Goal: Check status: Check status

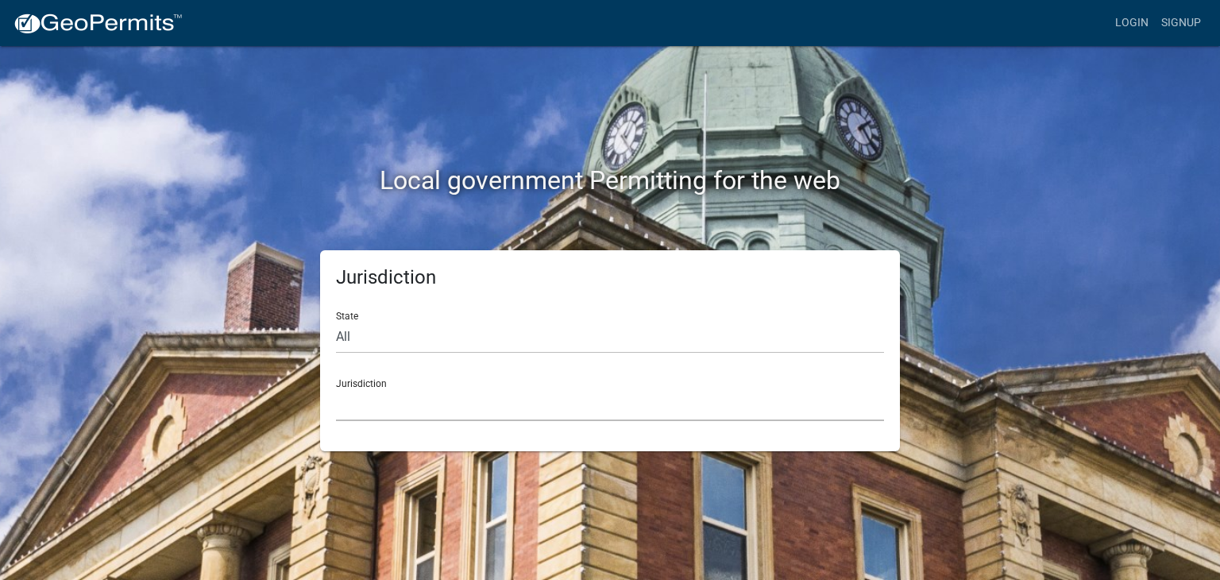
click at [397, 400] on select "[GEOGRAPHIC_DATA], [US_STATE] [GEOGRAPHIC_DATA], [US_STATE][PERSON_NAME][GEOGRA…" at bounding box center [610, 404] width 548 height 33
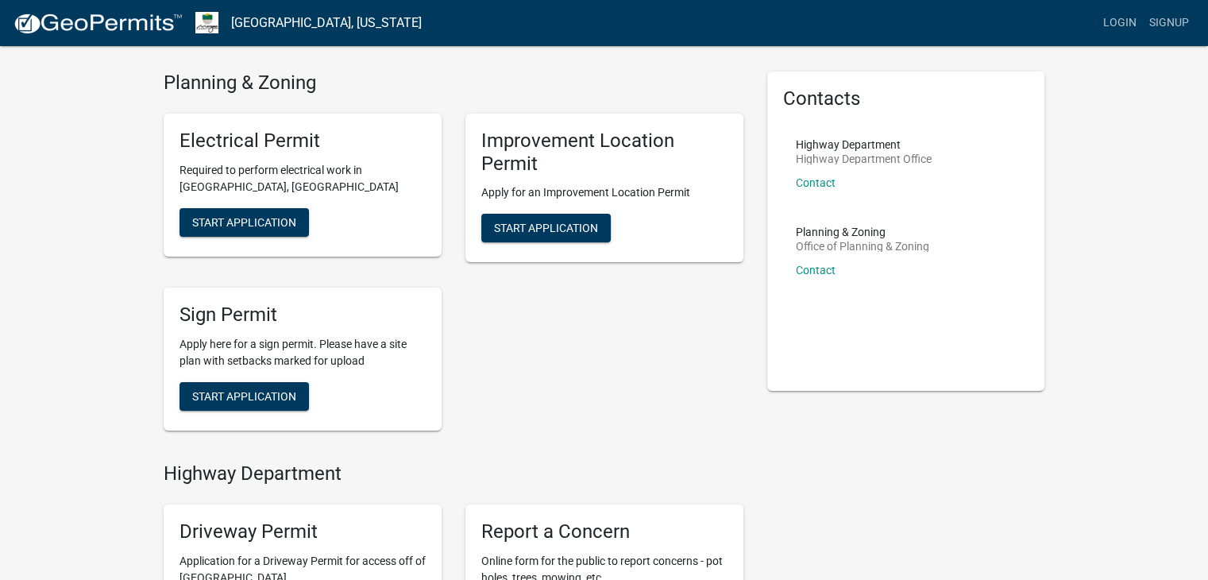
scroll to position [44, 0]
click at [540, 226] on span "Start Application" at bounding box center [546, 227] width 104 height 13
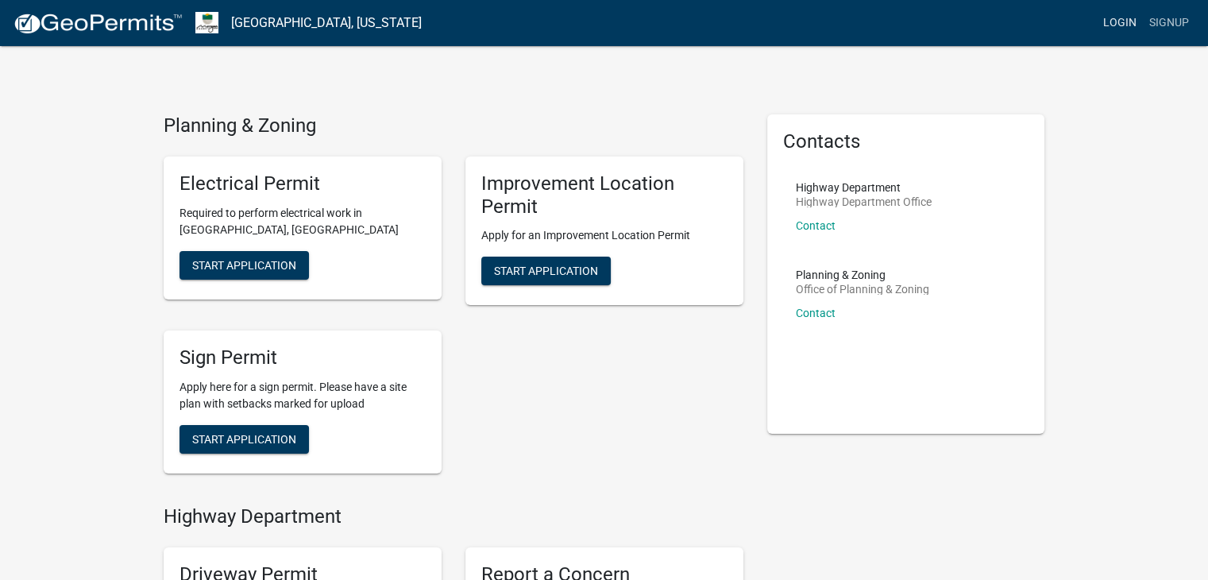
click at [1121, 19] on link "Login" at bounding box center [1120, 23] width 46 height 30
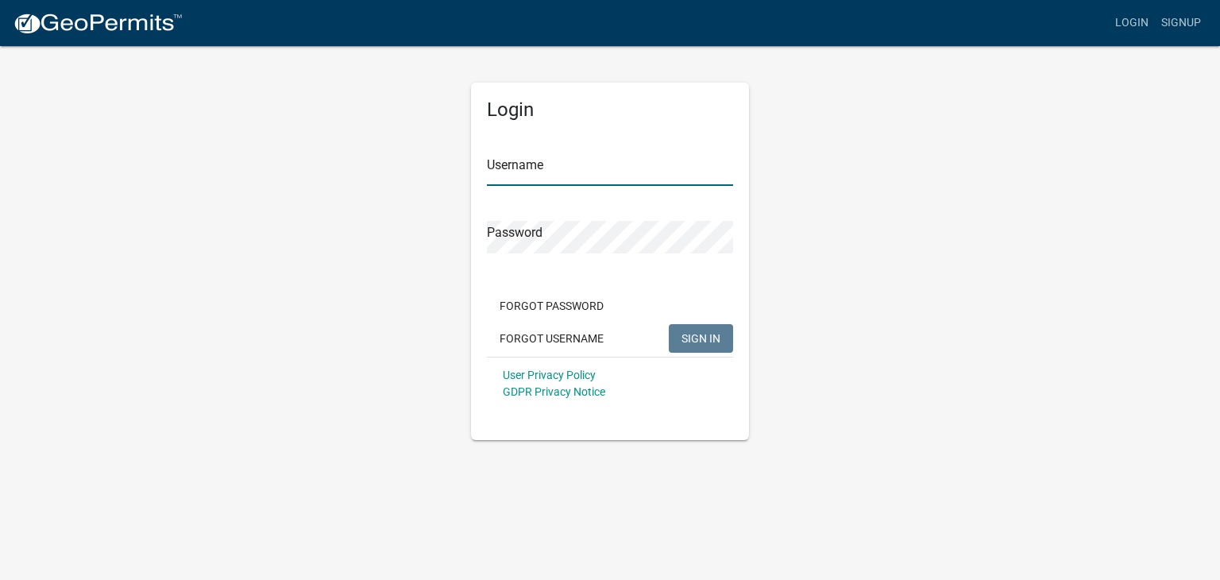
type input "bbennett105"
click at [695, 333] on span "SIGN IN" at bounding box center [700, 337] width 39 height 13
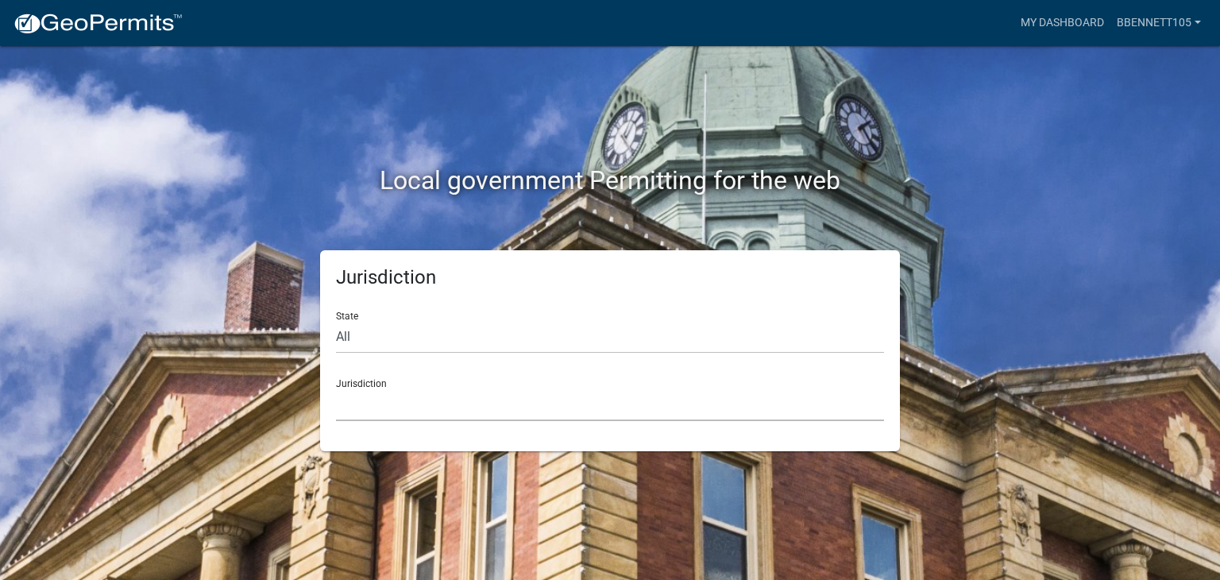
click at [403, 405] on select "[GEOGRAPHIC_DATA], [US_STATE] [GEOGRAPHIC_DATA], [US_STATE][PERSON_NAME][GEOGRA…" at bounding box center [610, 404] width 548 height 33
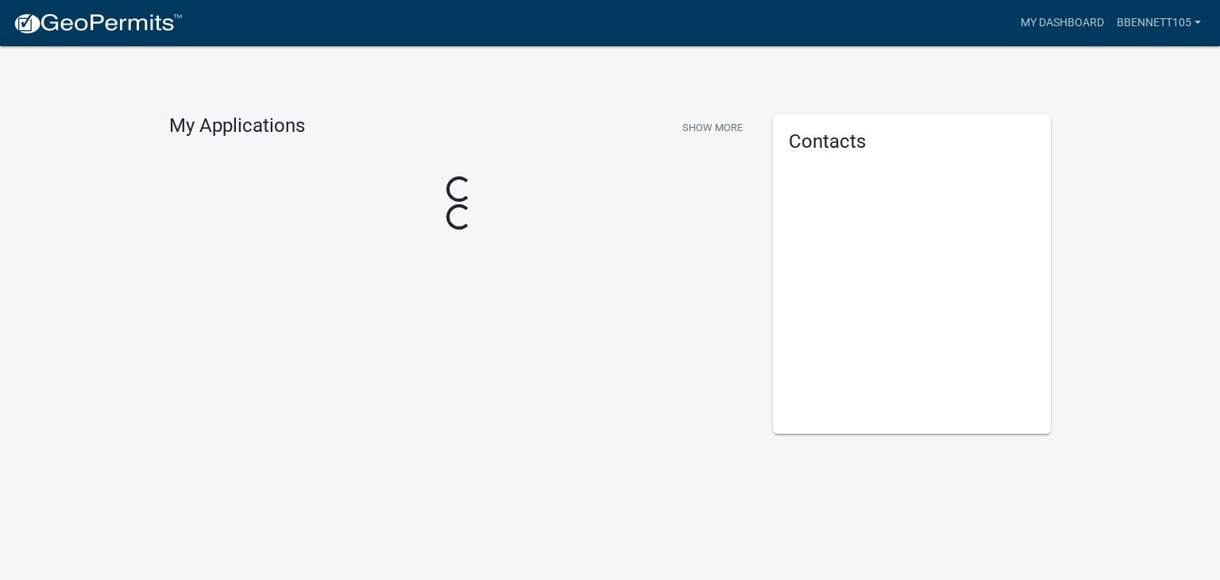
click at [414, 333] on div "My Applications Show More Loading... Loading..." at bounding box center [458, 273] width 603 height 319
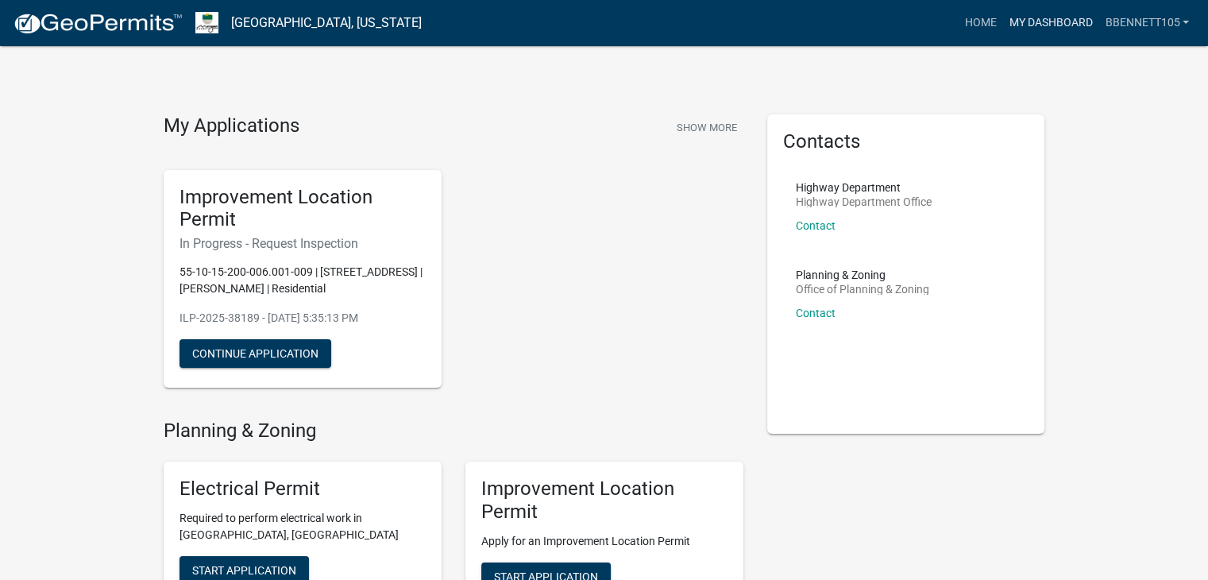
click at [1052, 21] on link "My Dashboard" at bounding box center [1050, 23] width 96 height 30
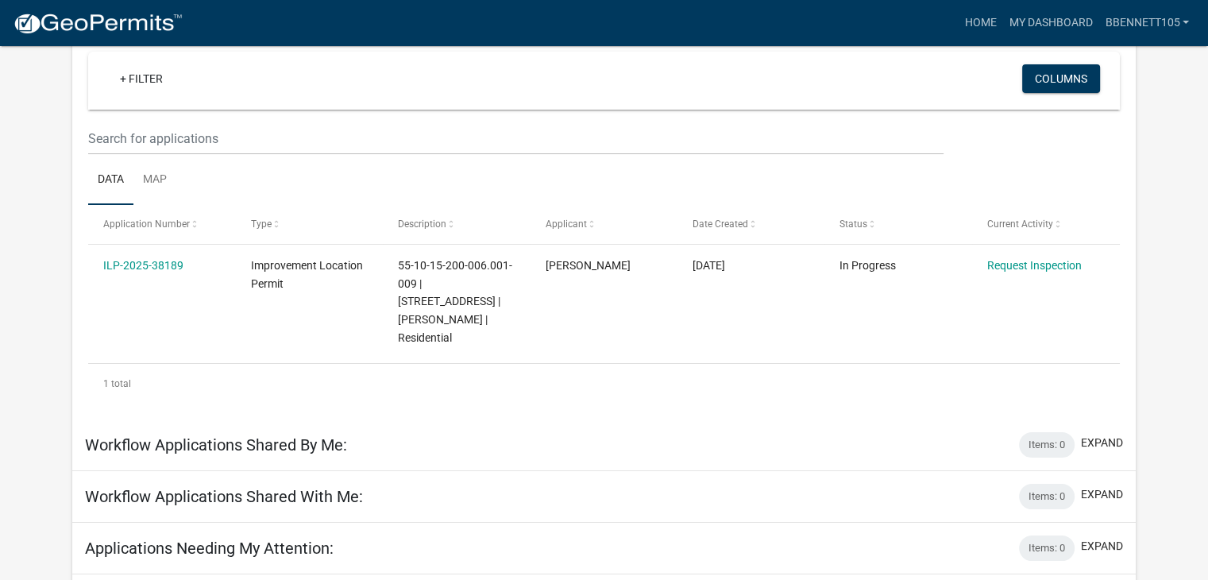
scroll to position [151, 0]
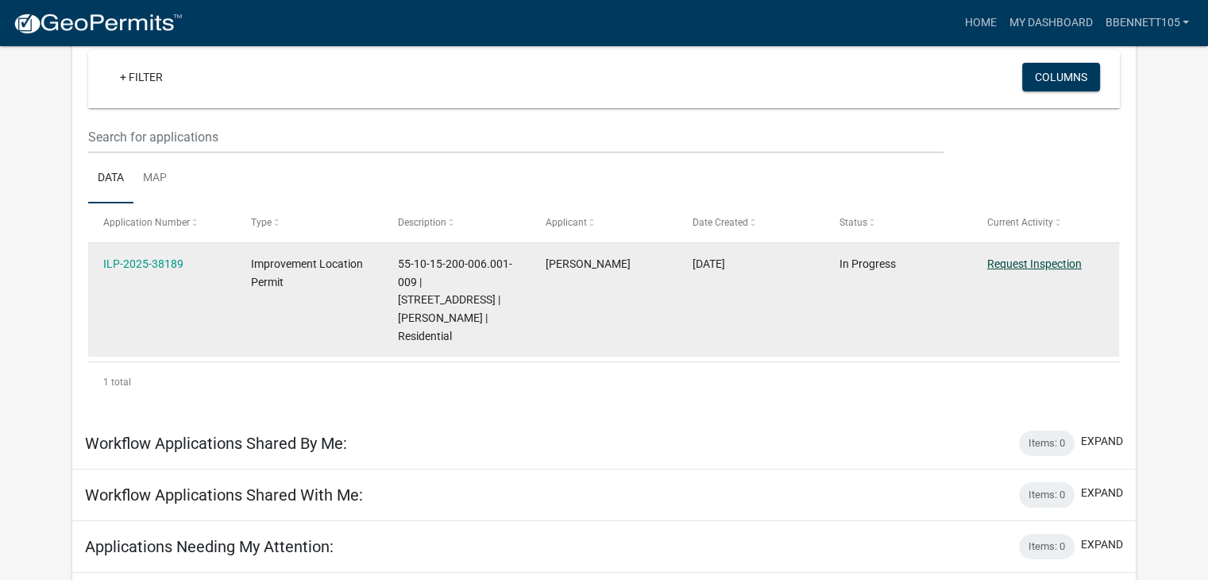
click at [1058, 258] on link "Request Inspection" at bounding box center [1034, 263] width 94 height 13
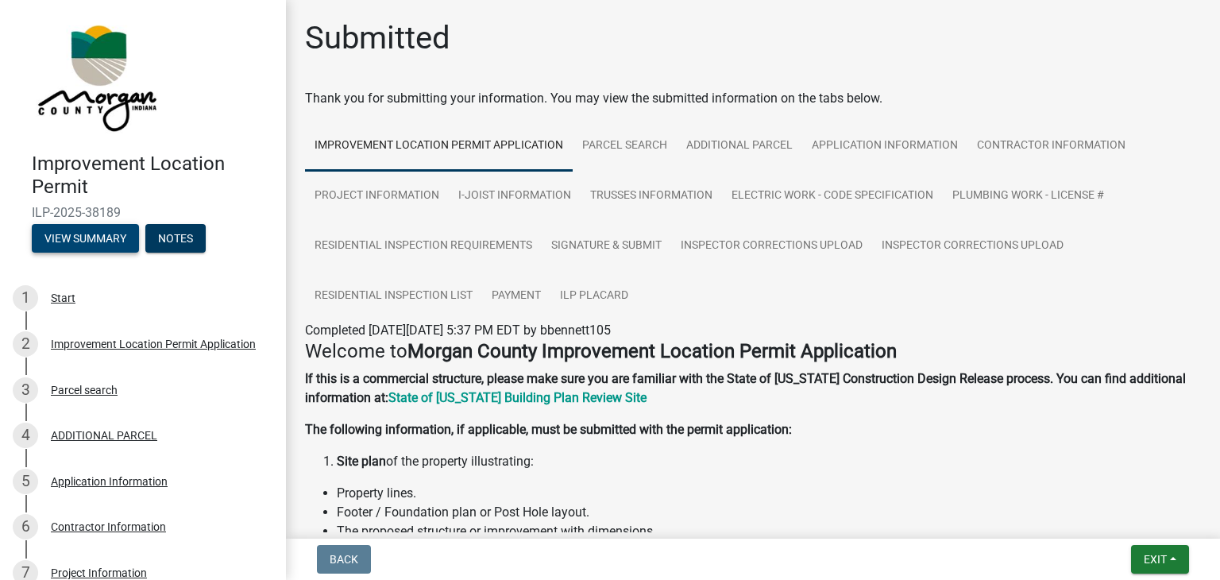
click at [123, 233] on button "View Summary" at bounding box center [85, 238] width 107 height 29
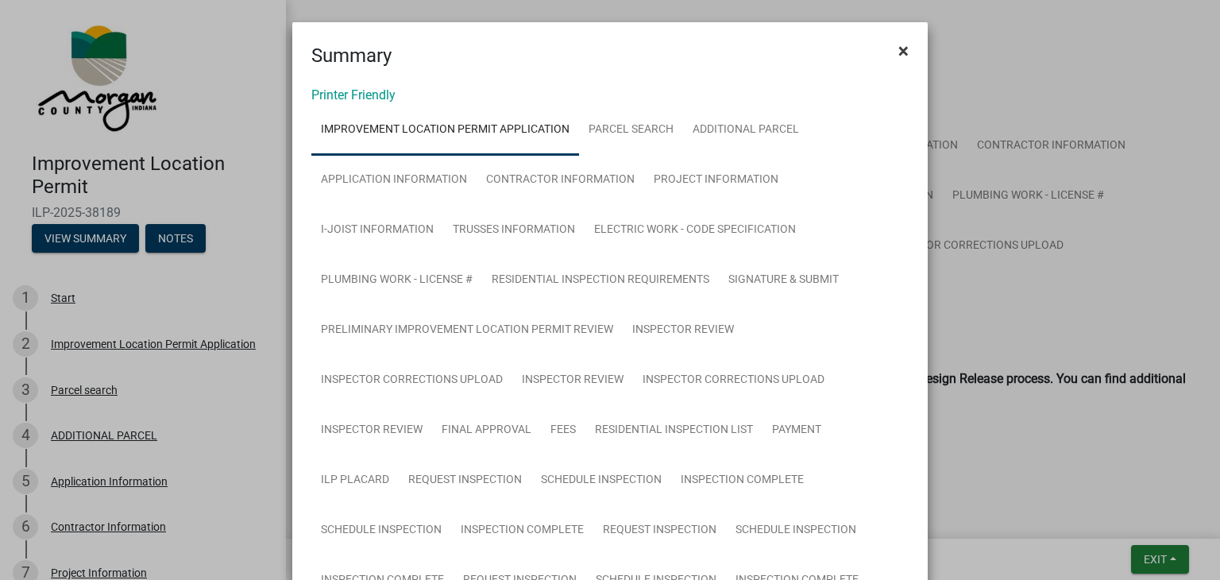
click at [909, 50] on button "×" at bounding box center [903, 51] width 36 height 44
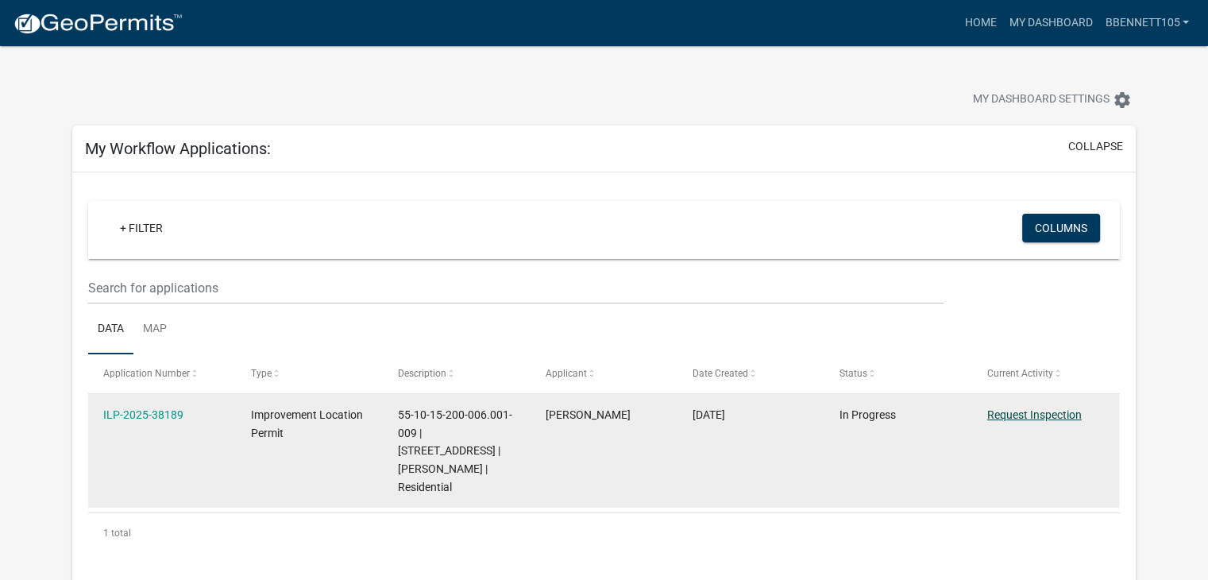
click at [1010, 414] on link "Request Inspection" at bounding box center [1034, 414] width 94 height 13
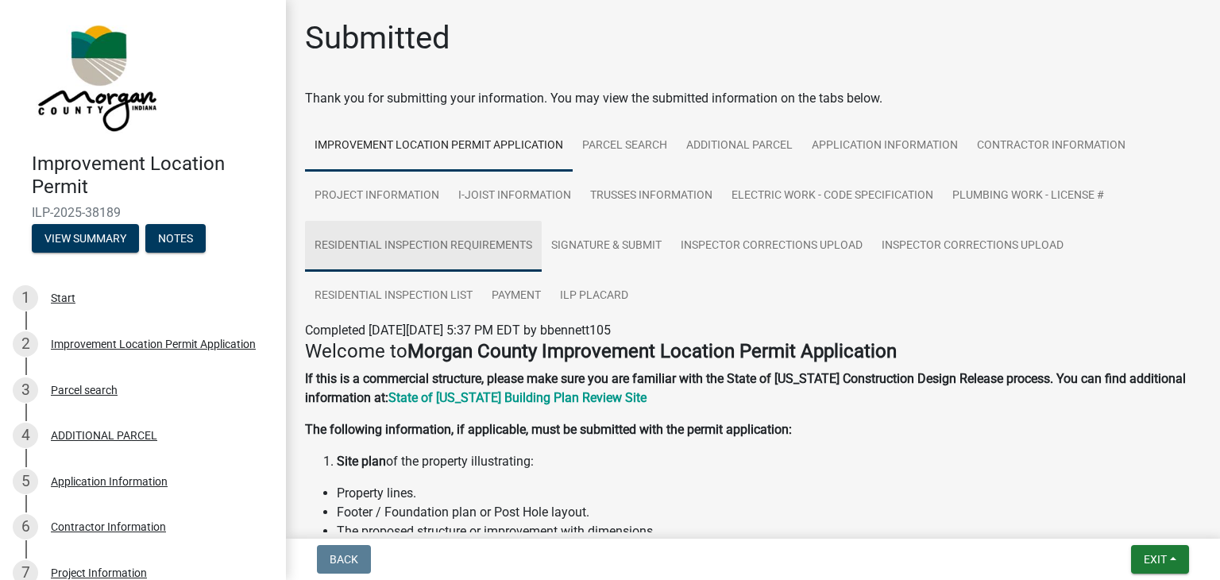
click at [476, 242] on link "Residential Inspection Requirements" at bounding box center [423, 246] width 237 height 51
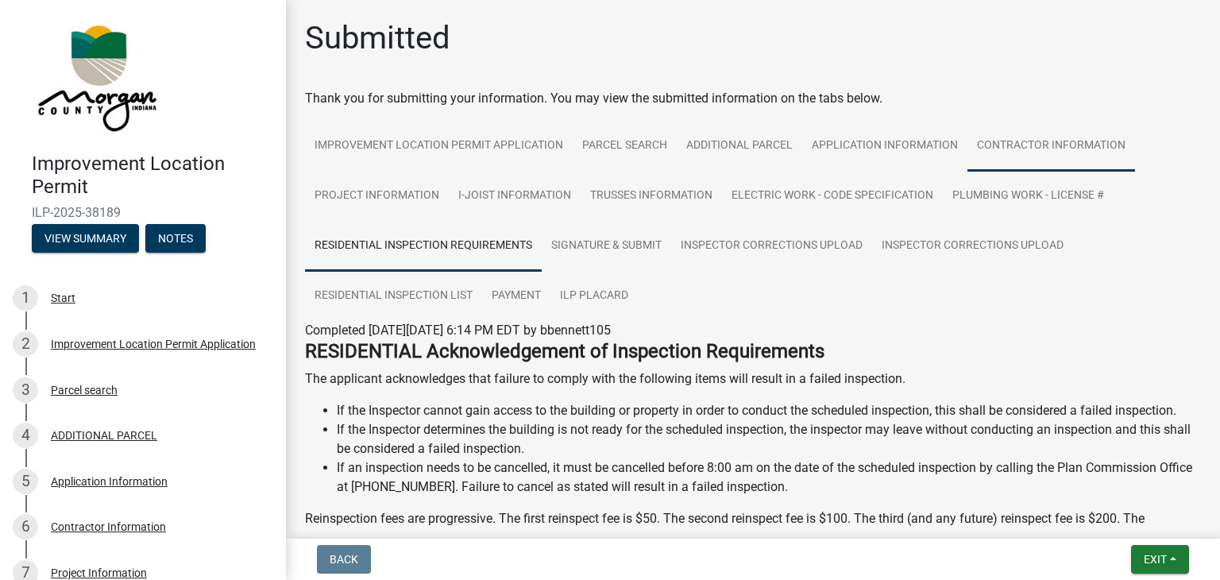
click at [1023, 140] on link "Contractor Information" at bounding box center [1051, 146] width 168 height 51
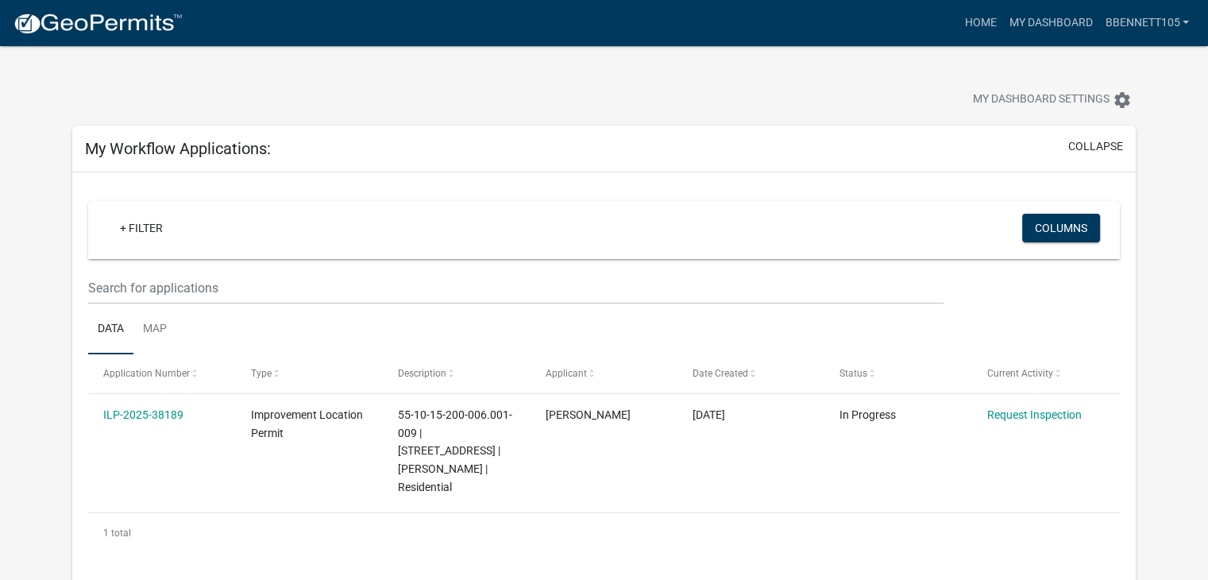
scroll to position [176, 0]
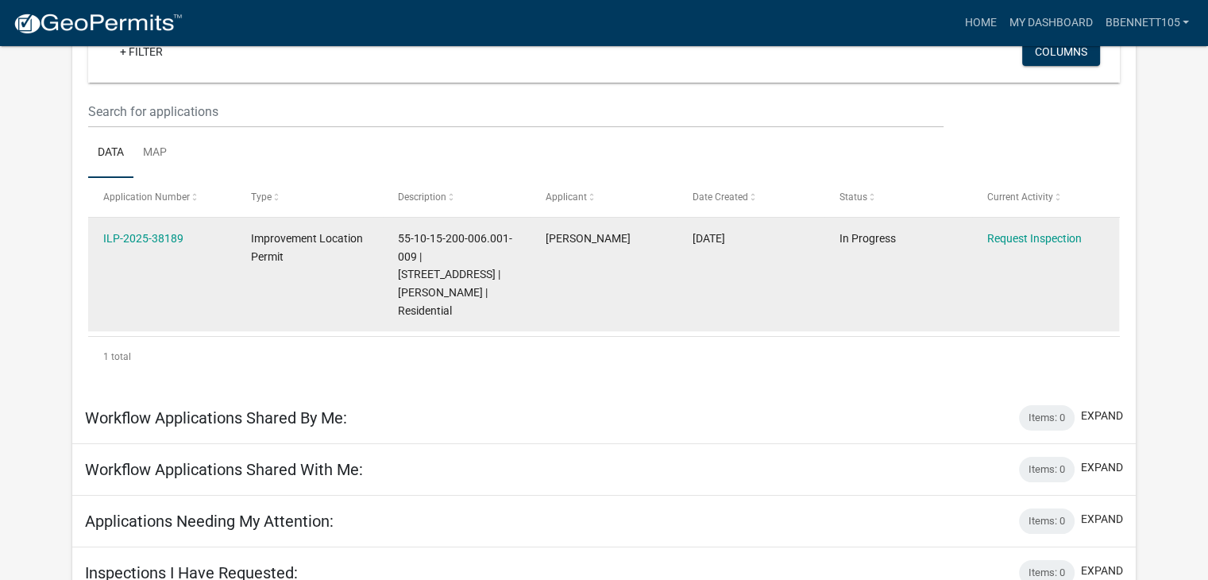
click at [1010, 229] on div "Request Inspection" at bounding box center [1045, 238] width 117 height 18
click at [1010, 239] on link "Request Inspection" at bounding box center [1034, 238] width 94 height 13
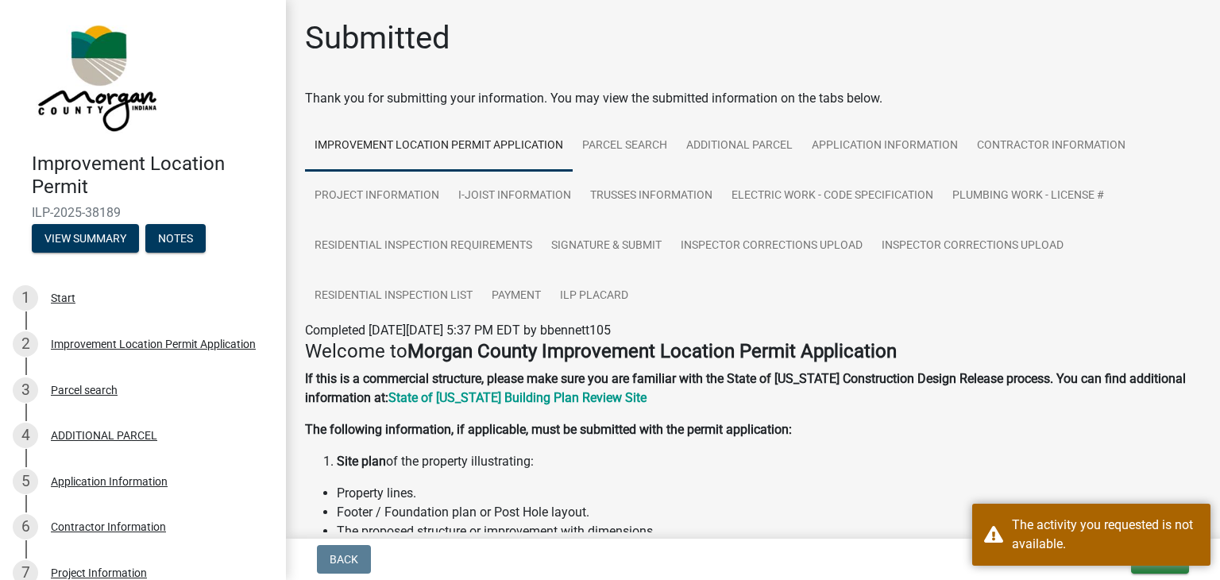
click at [1066, 376] on strong "If this is a commercial structure, please make sure you are familiar with the S…" at bounding box center [745, 388] width 881 height 34
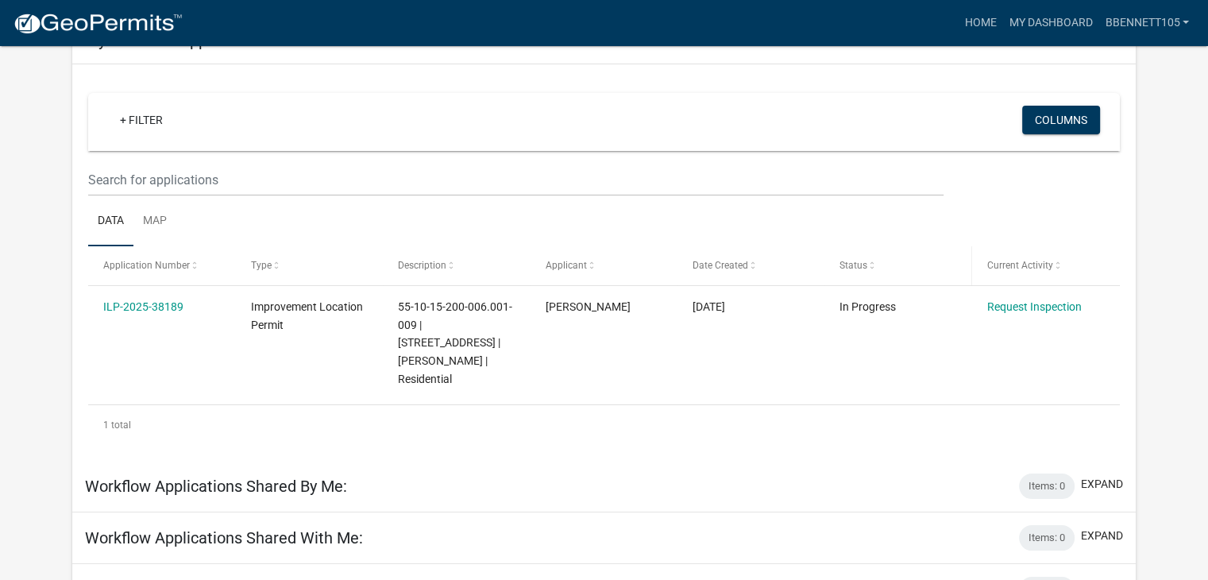
scroll to position [110, 0]
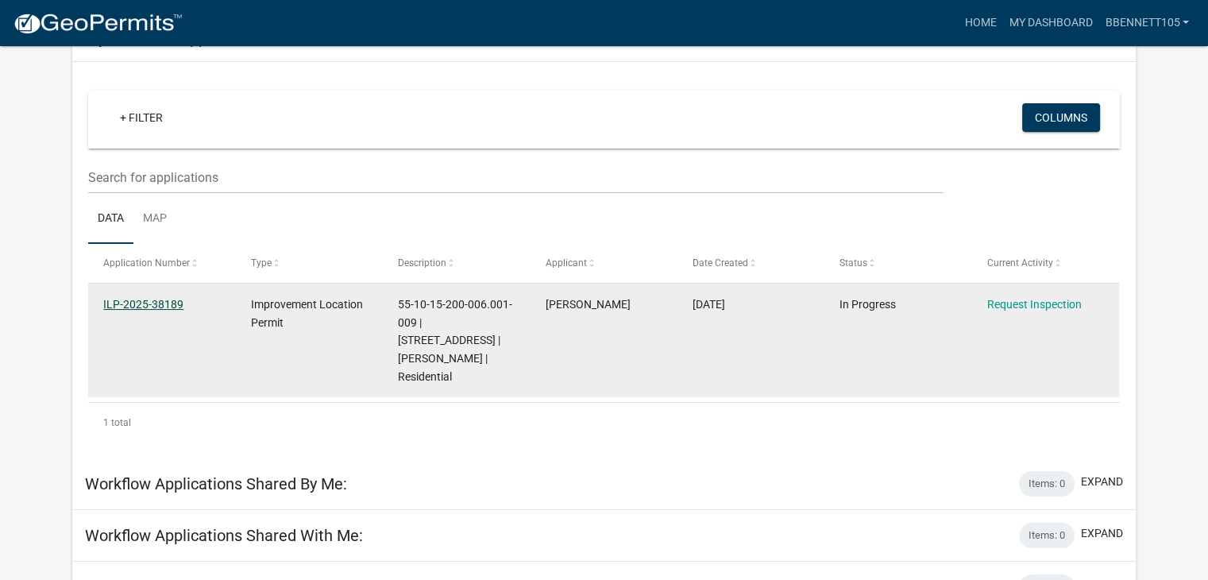
click at [163, 299] on link "ILP-2025-38189" at bounding box center [143, 304] width 80 height 13
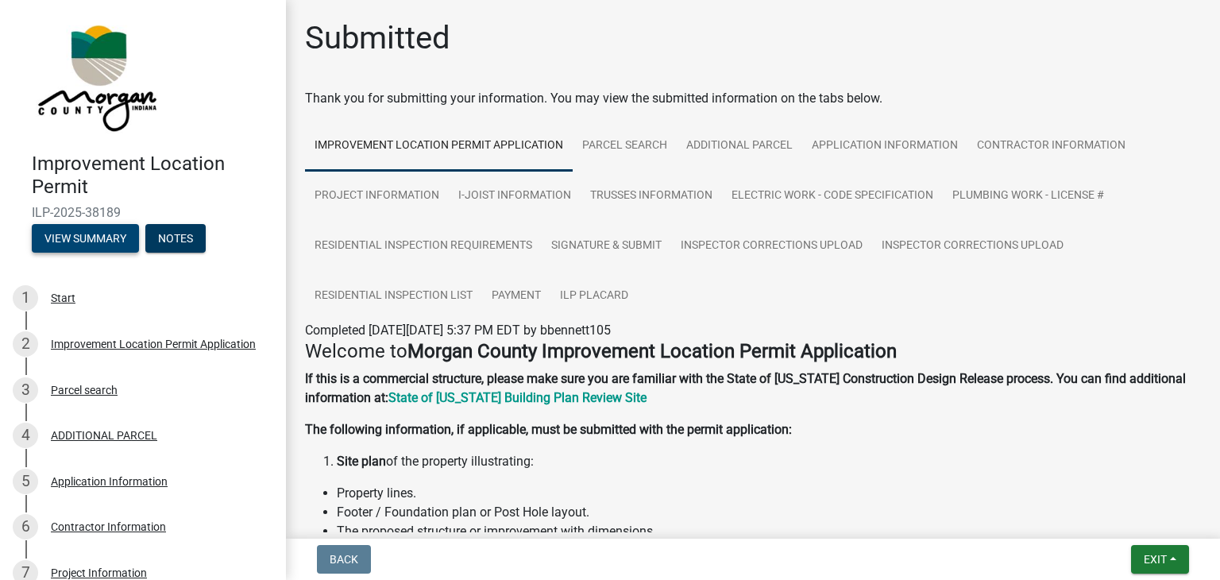
click at [70, 242] on button "View Summary" at bounding box center [85, 238] width 107 height 29
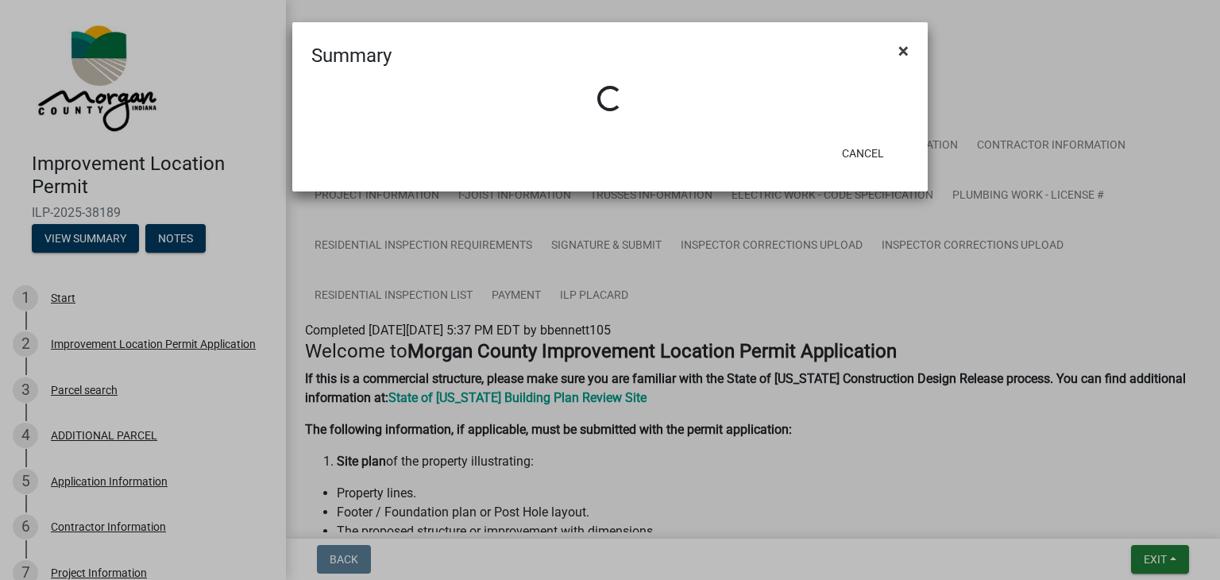
click at [898, 54] on span "×" at bounding box center [903, 51] width 10 height 22
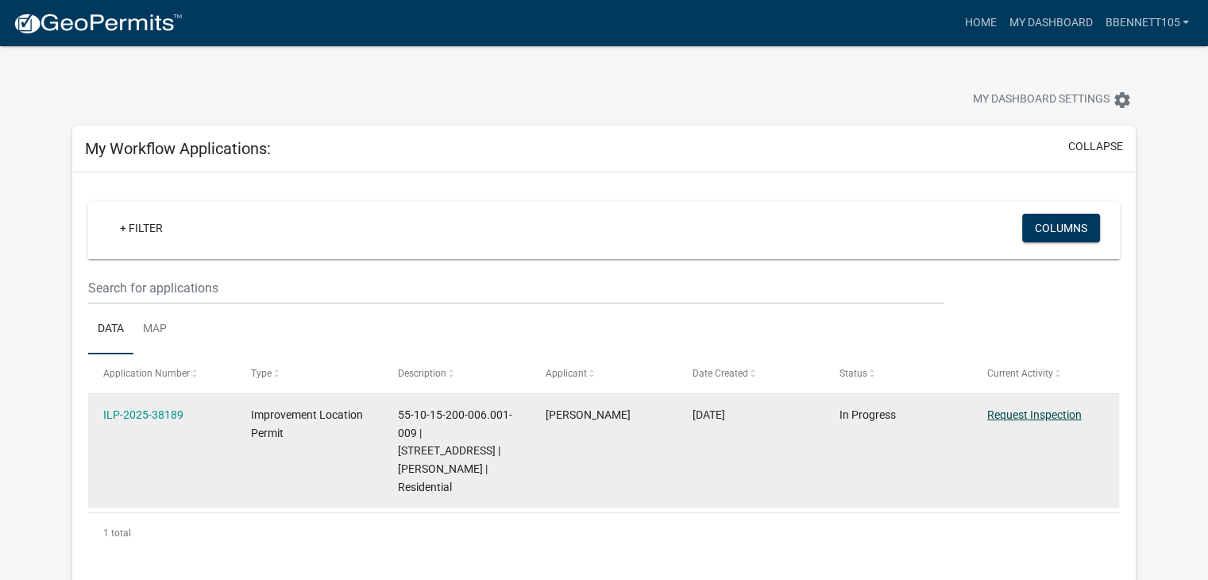
click at [1016, 415] on link "Request Inspection" at bounding box center [1034, 414] width 94 height 13
